Goal: Navigation & Orientation: Find specific page/section

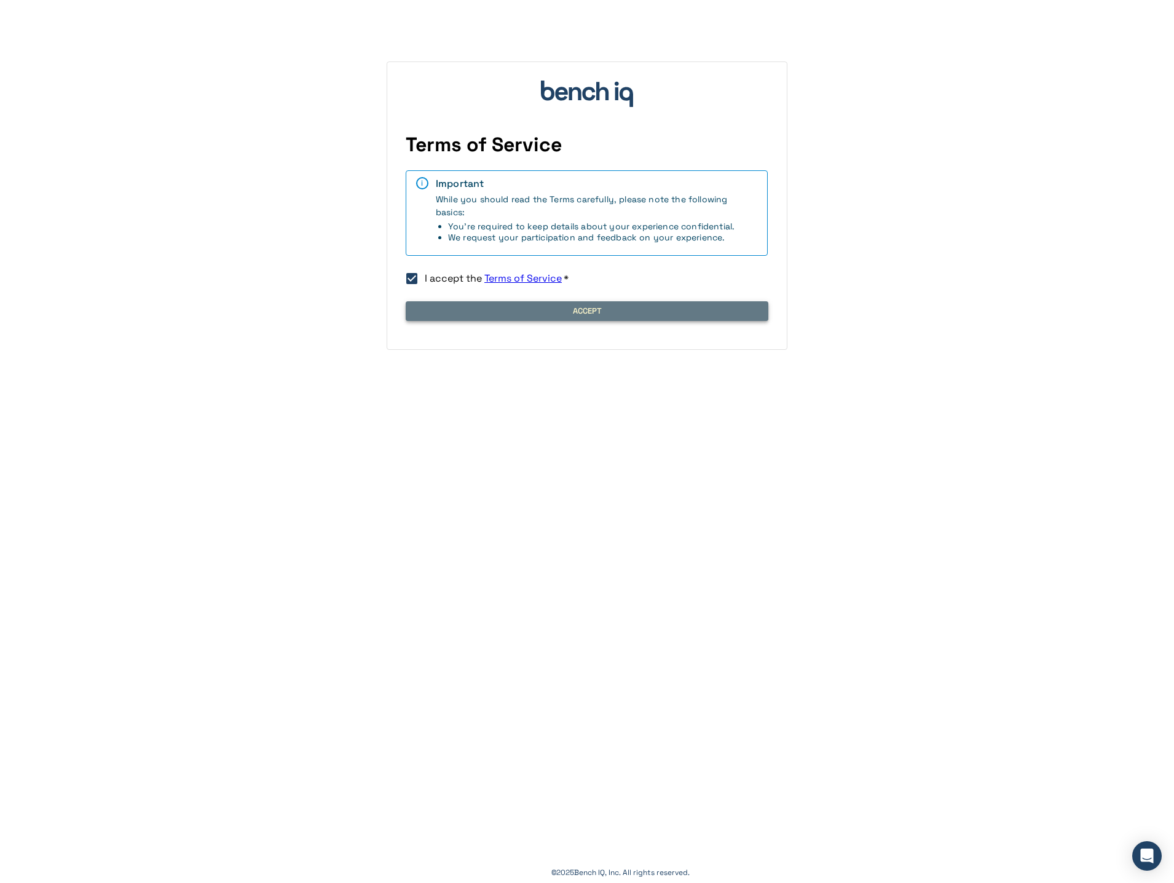
click at [515, 320] on button "Accept" at bounding box center [587, 311] width 363 height 20
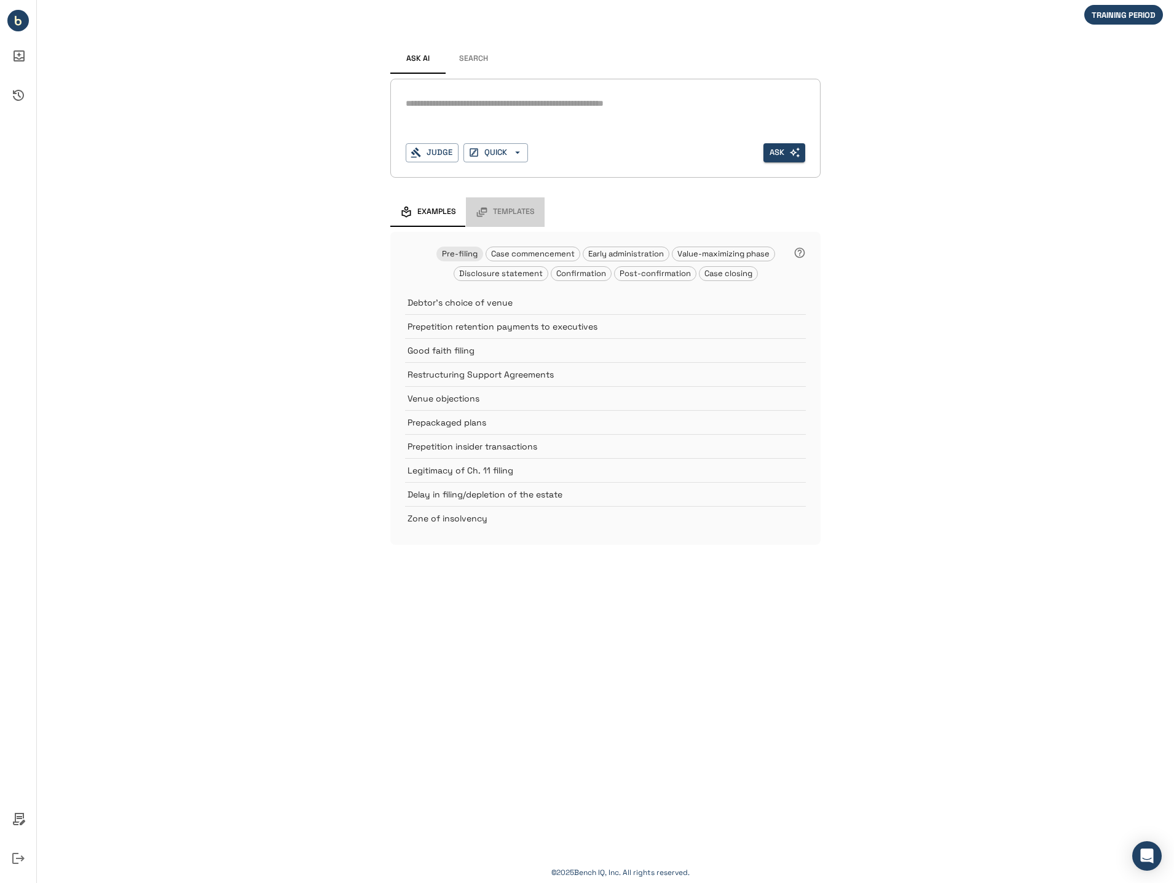
click at [503, 210] on span "Templates" at bounding box center [514, 212] width 42 height 10
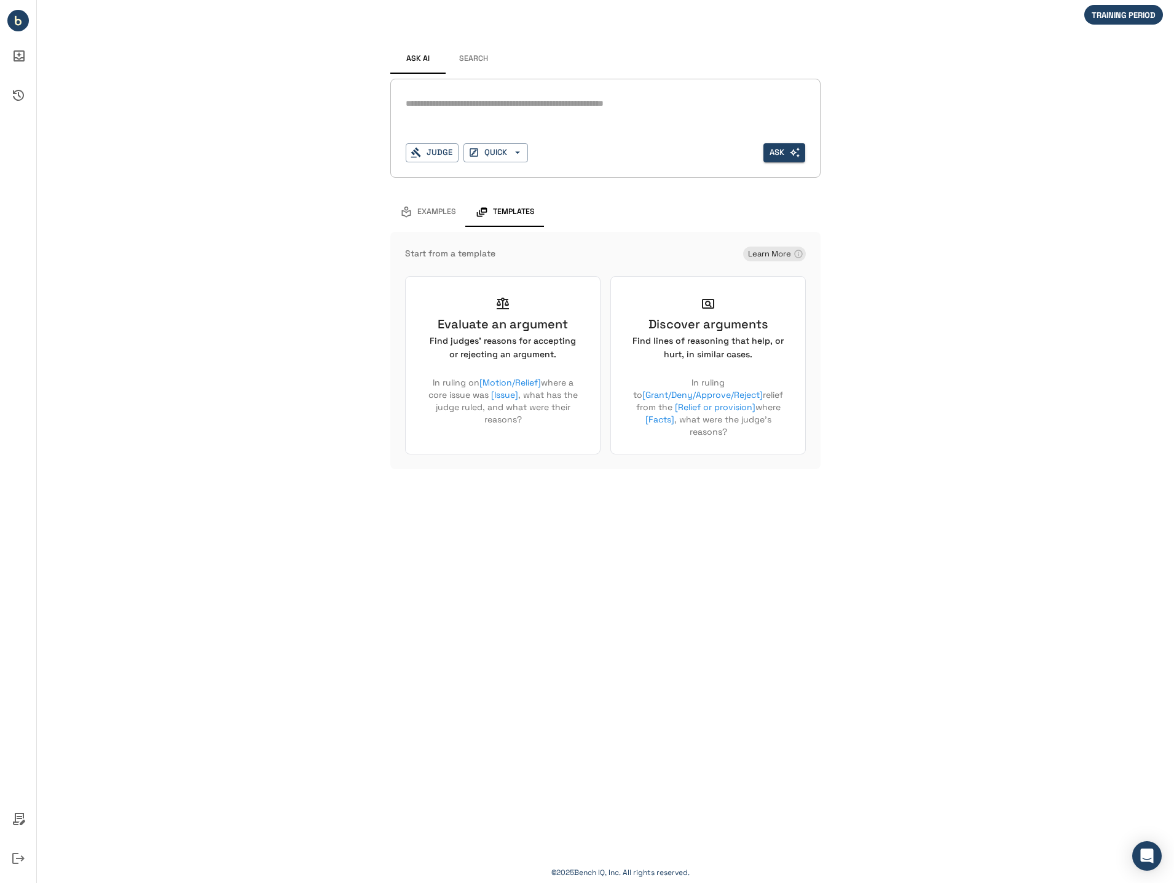
click at [446, 211] on span "Examples" at bounding box center [436, 212] width 39 height 10
